Goal: Task Accomplishment & Management: Use online tool/utility

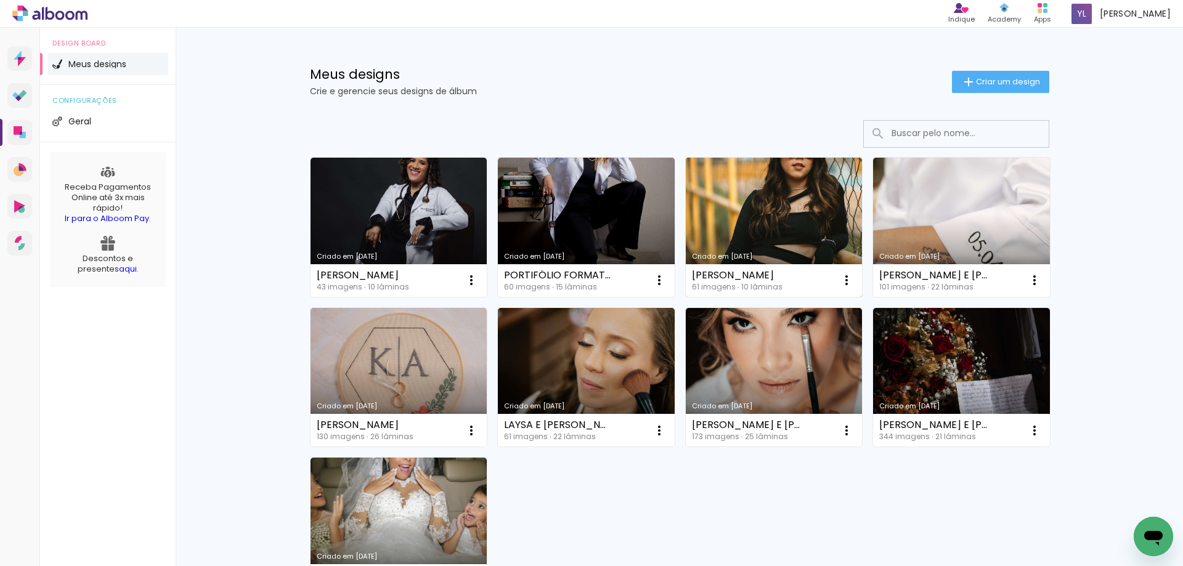
click at [798, 242] on link "Criado em [DATE]" at bounding box center [774, 227] width 177 height 139
